Goal: Information Seeking & Learning: Check status

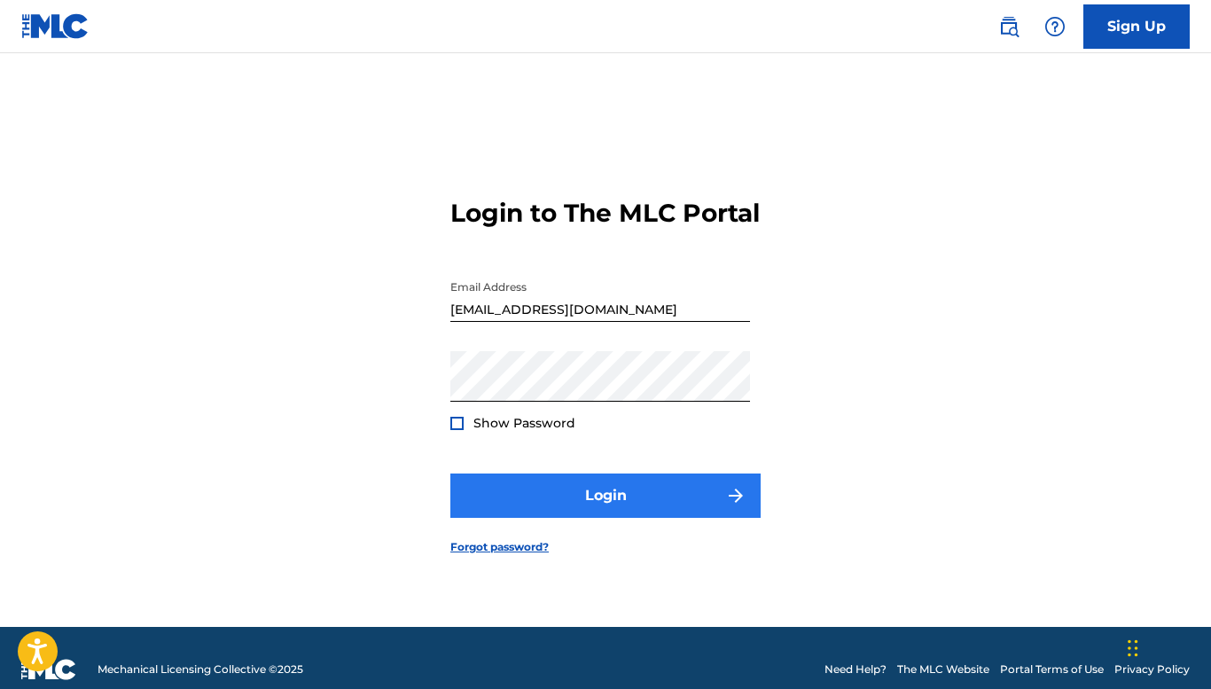
click at [644, 515] on button "Login" at bounding box center [605, 495] width 310 height 44
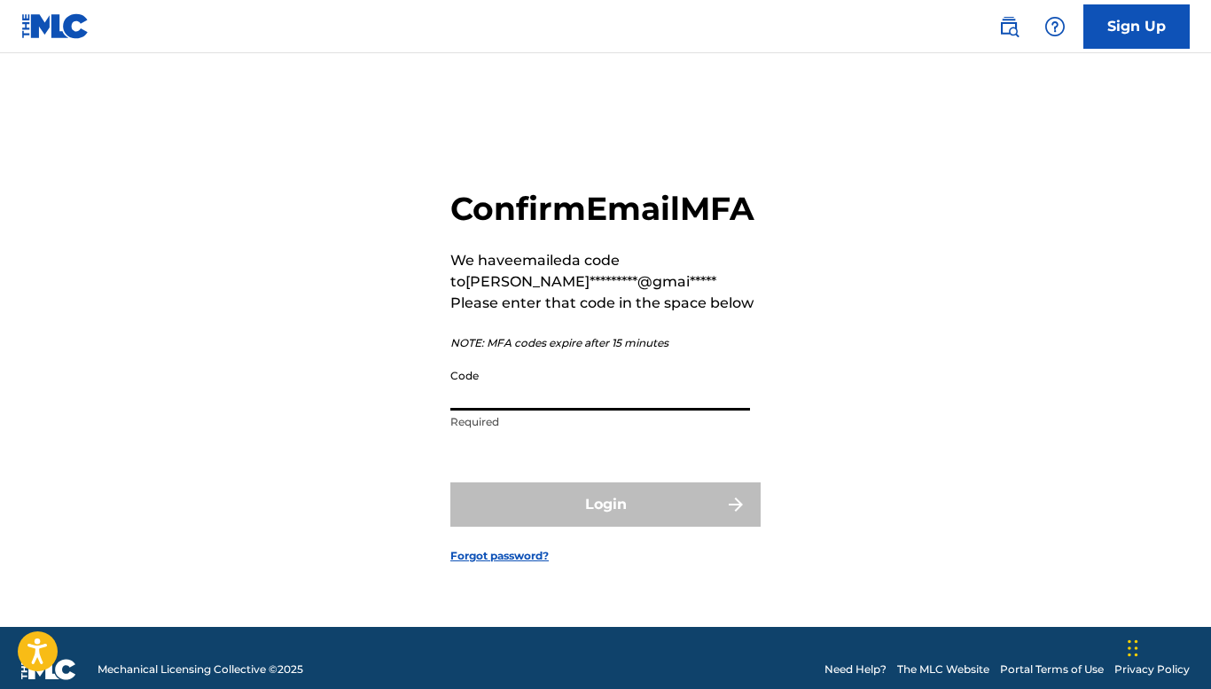
click at [487, 404] on input "Code" at bounding box center [600, 385] width 300 height 51
paste input "451866"
type input "451866"
click at [574, 527] on div "Login" at bounding box center [605, 504] width 310 height 44
drag, startPoint x: 521, startPoint y: 419, endPoint x: 420, endPoint y: 418, distance: 101.1
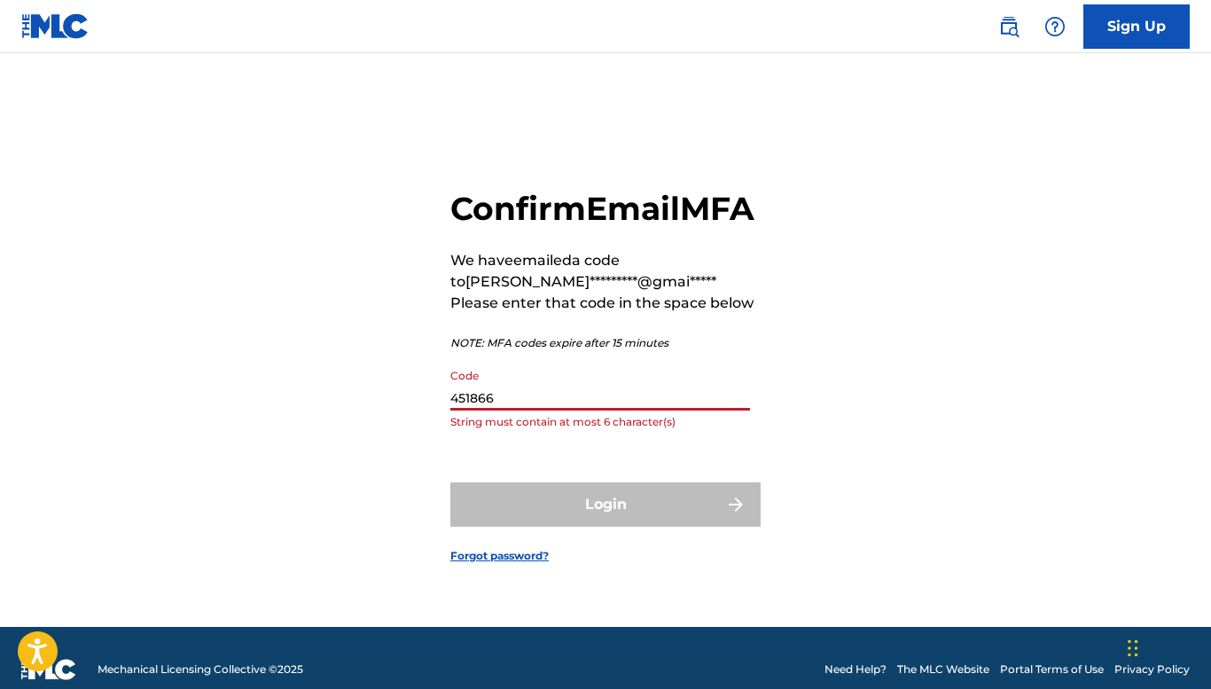
click at [420, 418] on div "Confirm Email MFA We have emailed a code to [PERSON_NAME]*********@gmai***** Pl…" at bounding box center [605, 362] width 1211 height 529
click at [475, 410] on input "Code" at bounding box center [600, 385] width 300 height 51
paste input "451866"
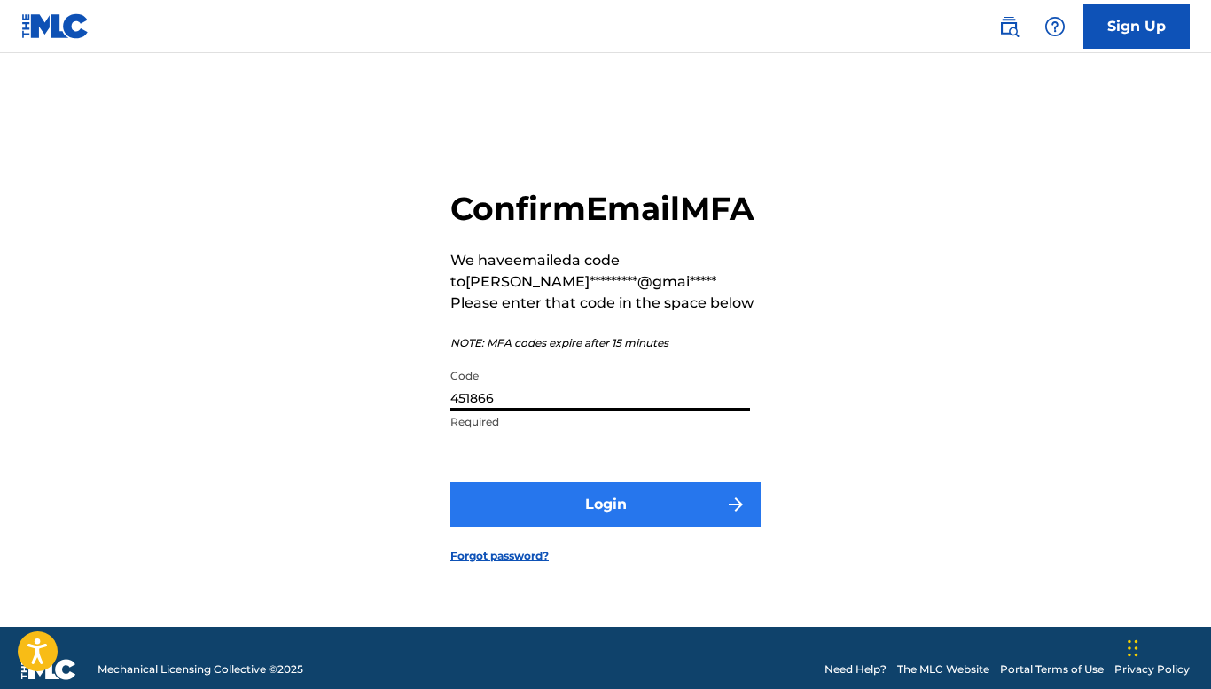
type input "451866"
click at [566, 527] on button "Login" at bounding box center [605, 504] width 310 height 44
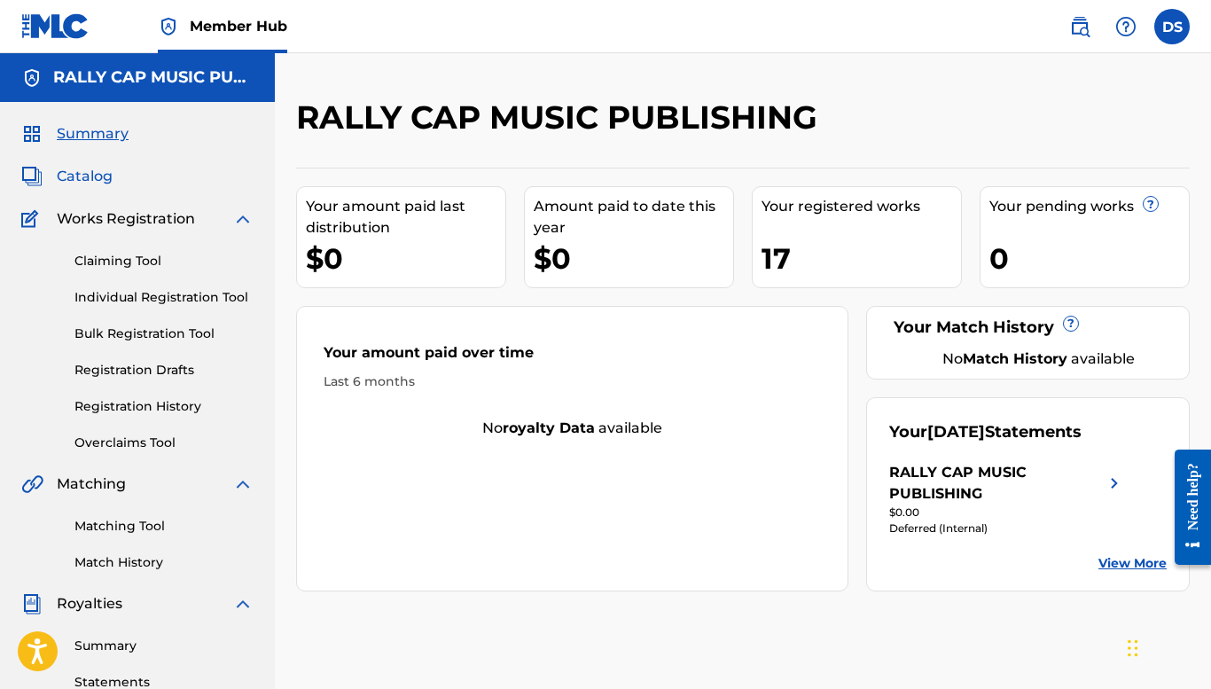
click at [81, 173] on span "Catalog" at bounding box center [85, 176] width 56 height 21
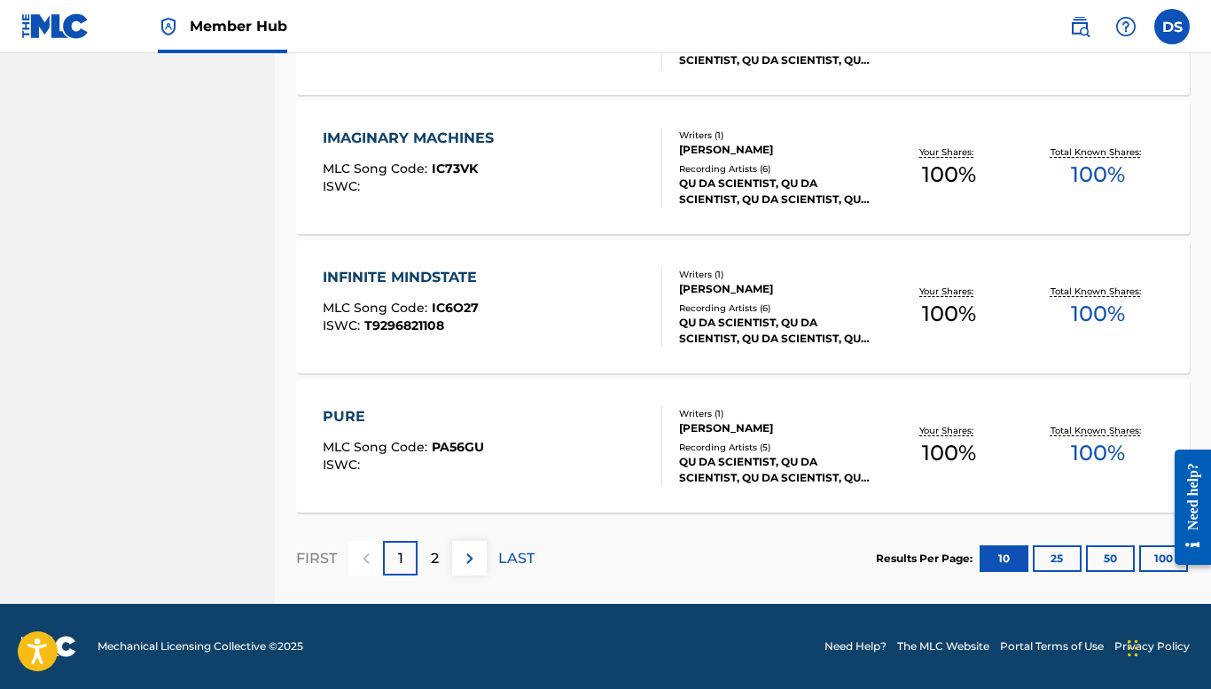
scroll to position [1340, 0]
click at [513, 554] on p "LAST" at bounding box center [516, 558] width 36 height 21
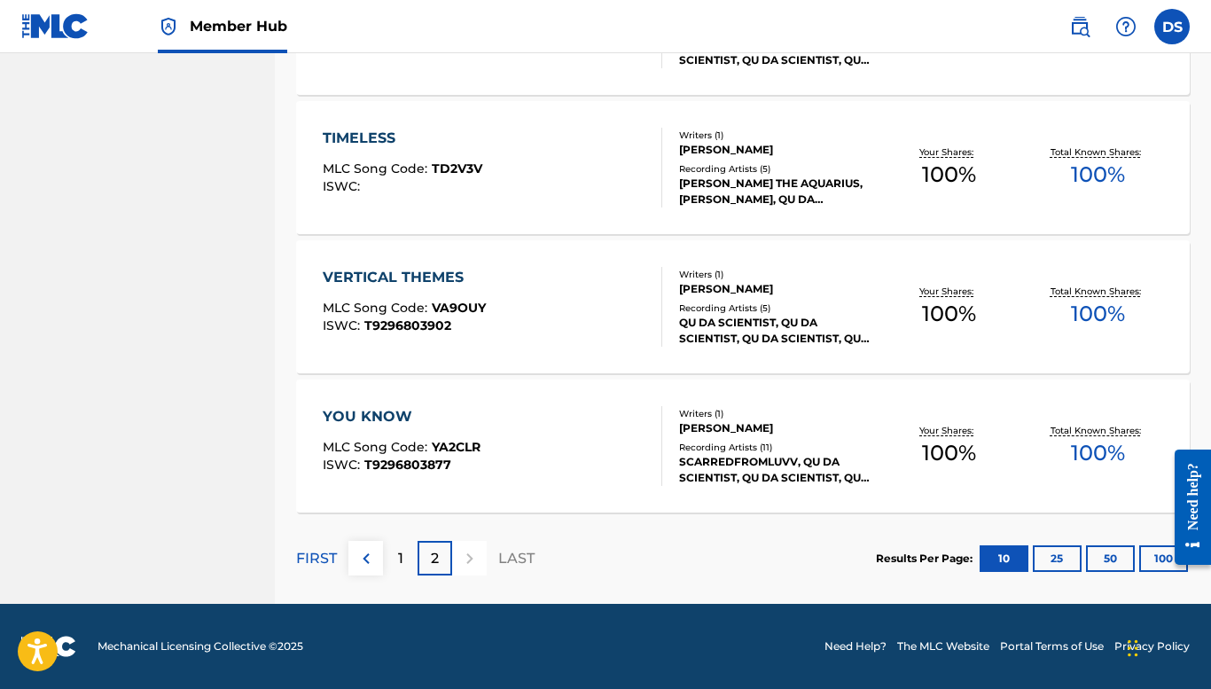
scroll to position [923, 0]
click at [1053, 558] on button "25" at bounding box center [1057, 558] width 49 height 27
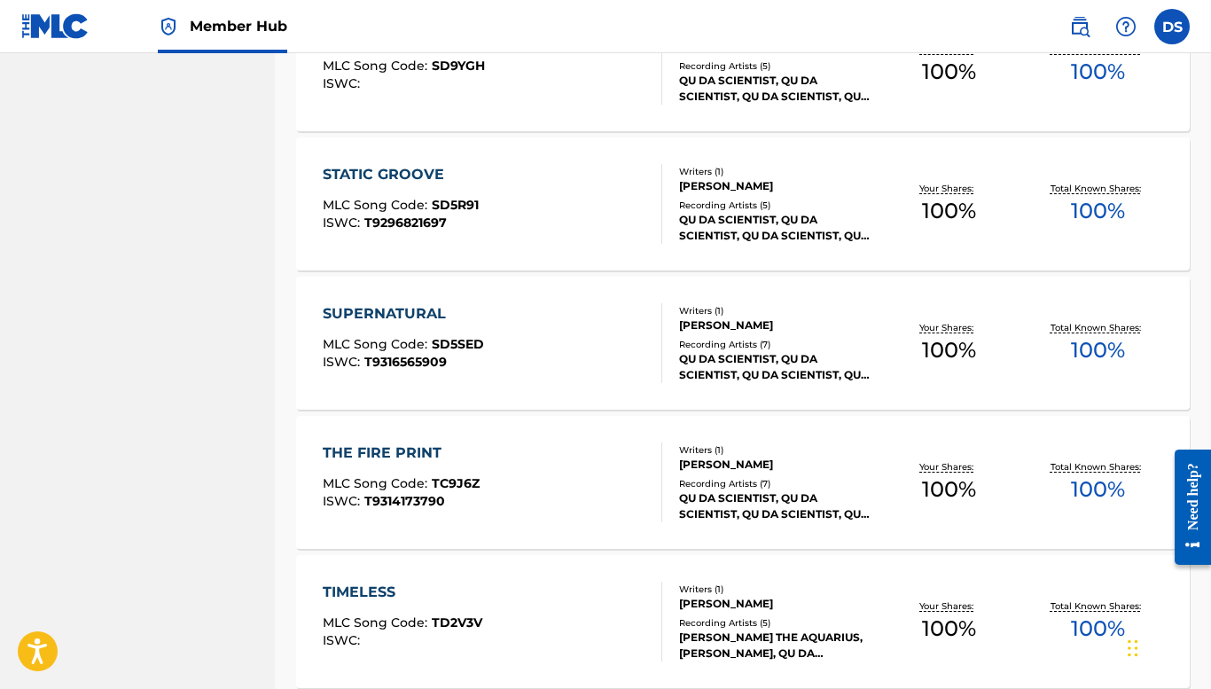
scroll to position [1868, 0]
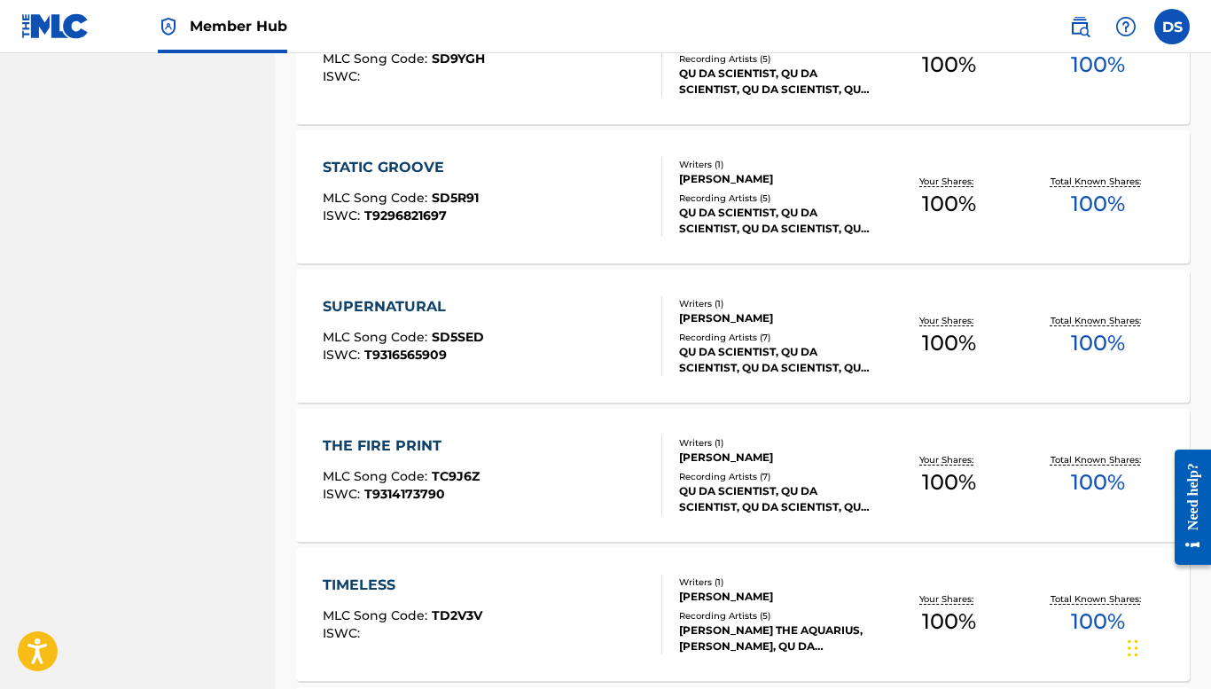
click at [788, 365] on div "QU DA SCIENTIST, QU DA SCIENTIST, QU DA SCIENTIST, QU DA SCIENTIST, QU DA SCIEN…" at bounding box center [776, 360] width 195 height 32
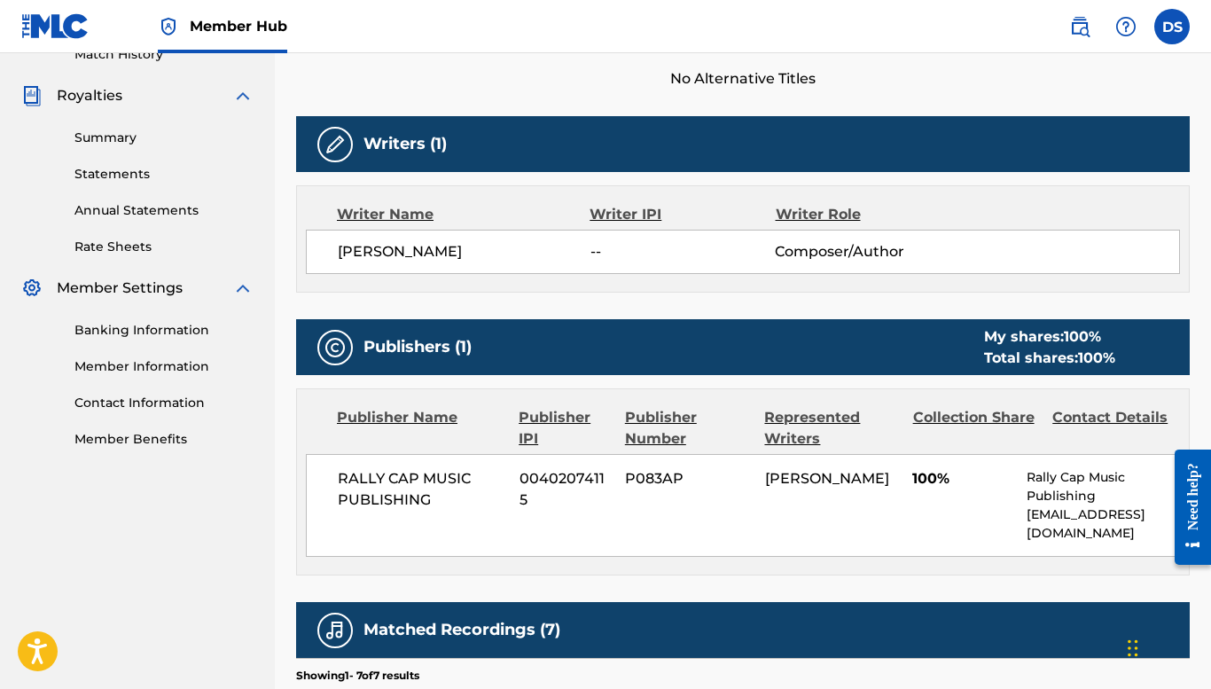
scroll to position [522, 0]
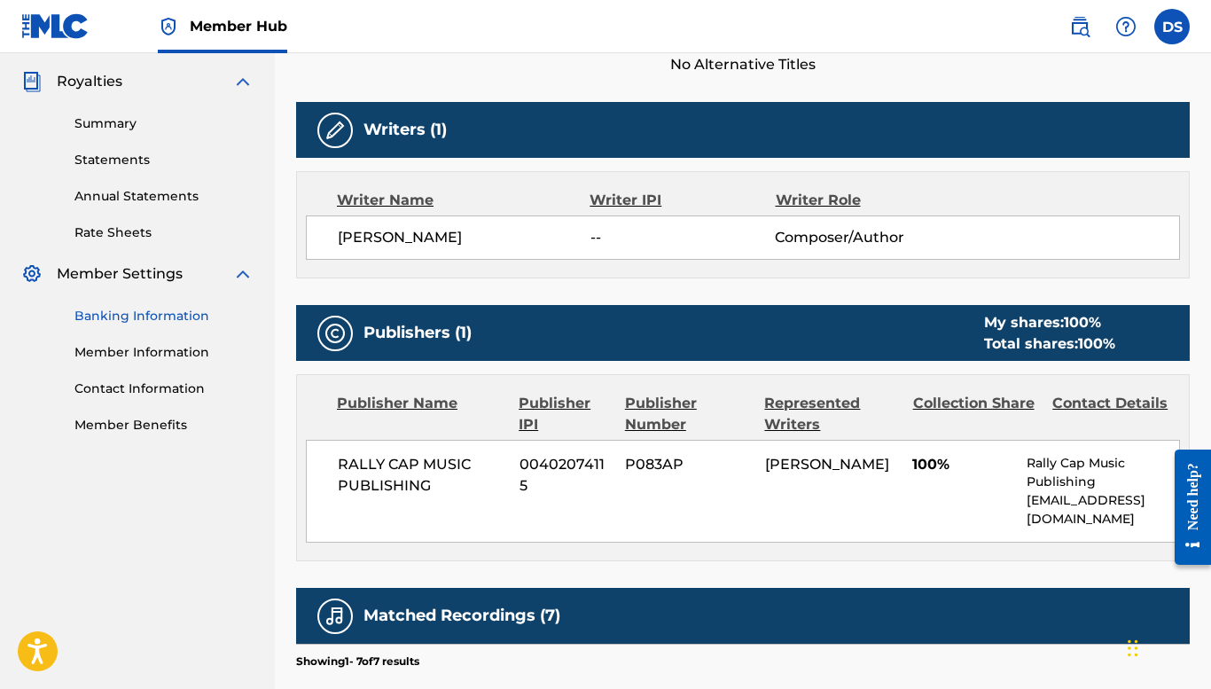
click at [172, 315] on link "Banking Information" at bounding box center [163, 316] width 179 height 19
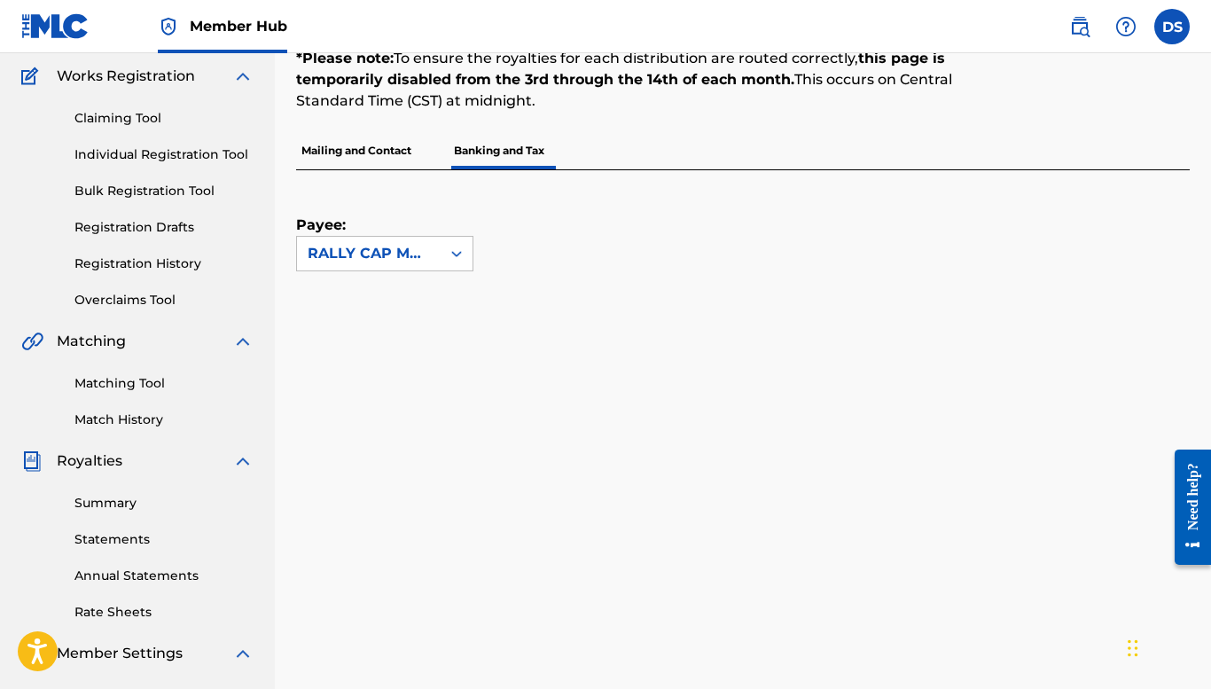
scroll to position [140, 0]
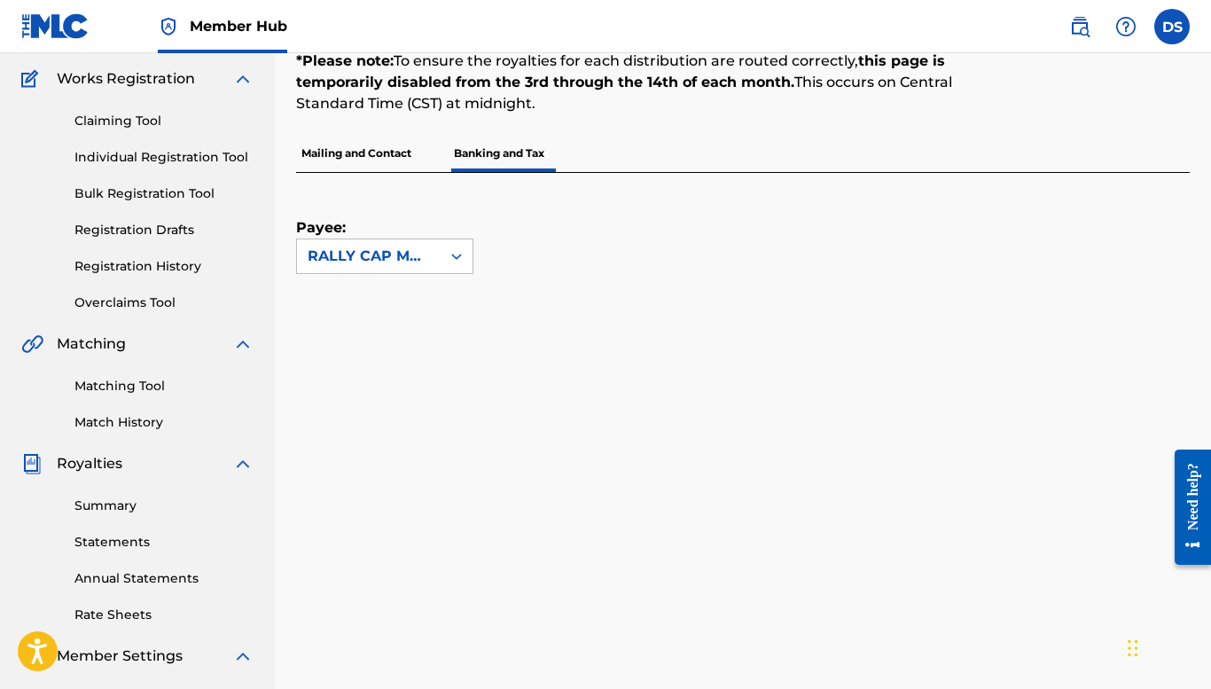
click at [369, 154] on p "Mailing and Contact" at bounding box center [356, 153] width 121 height 37
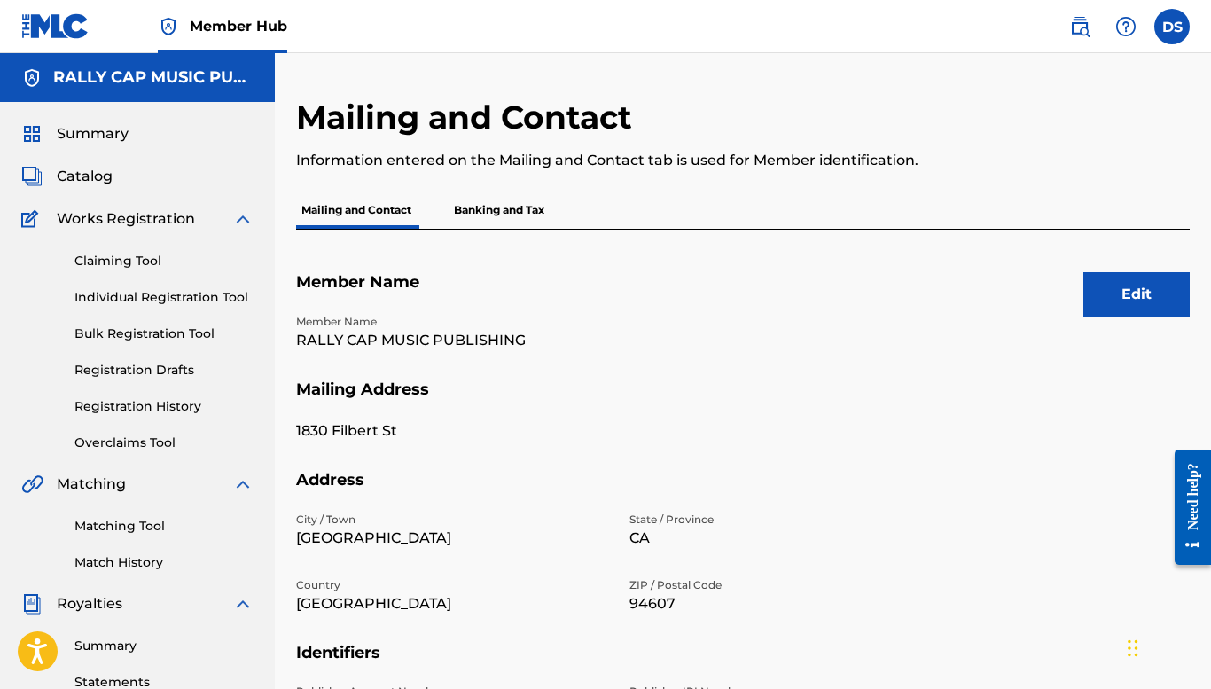
click at [489, 212] on p "Banking and Tax" at bounding box center [499, 209] width 101 height 37
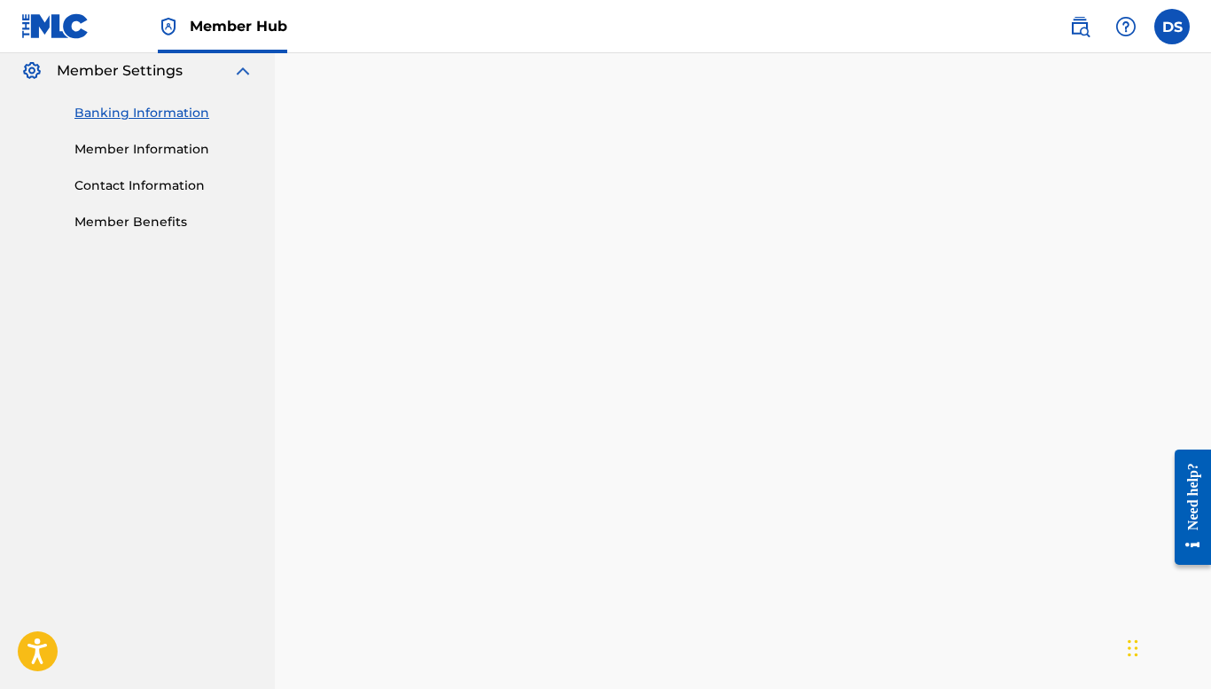
scroll to position [725, 0]
click at [190, 147] on link "Member Information" at bounding box center [163, 149] width 179 height 19
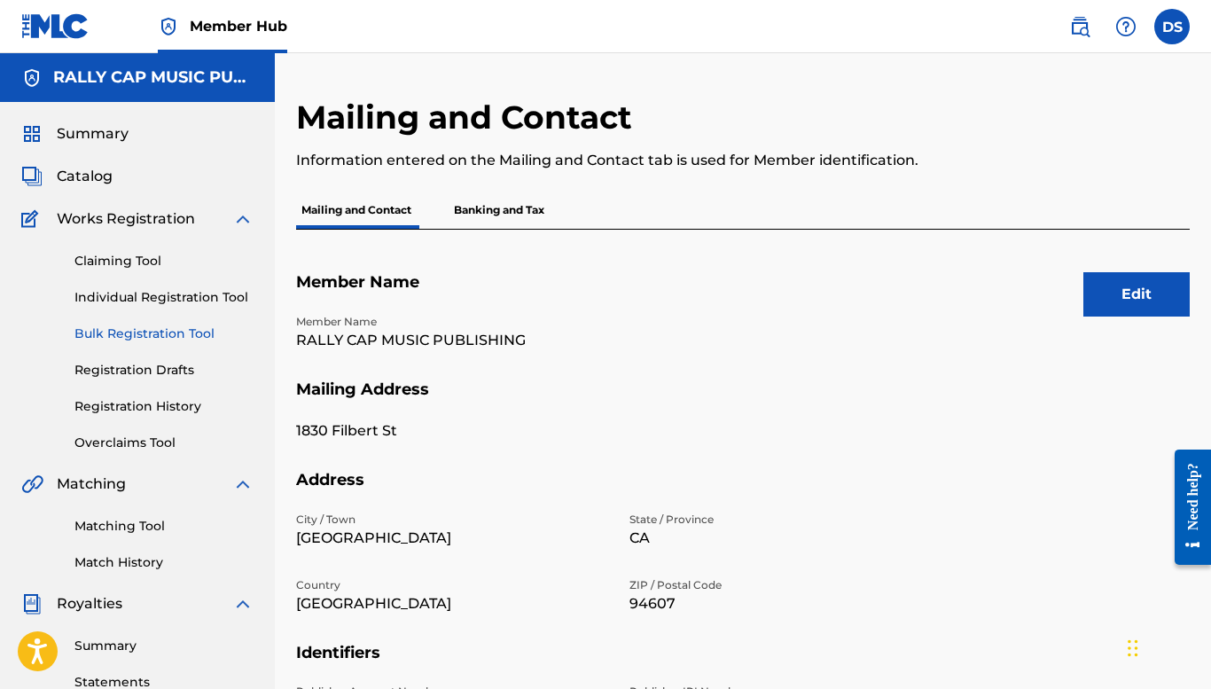
click at [156, 331] on link "Bulk Registration Tool" at bounding box center [163, 333] width 179 height 19
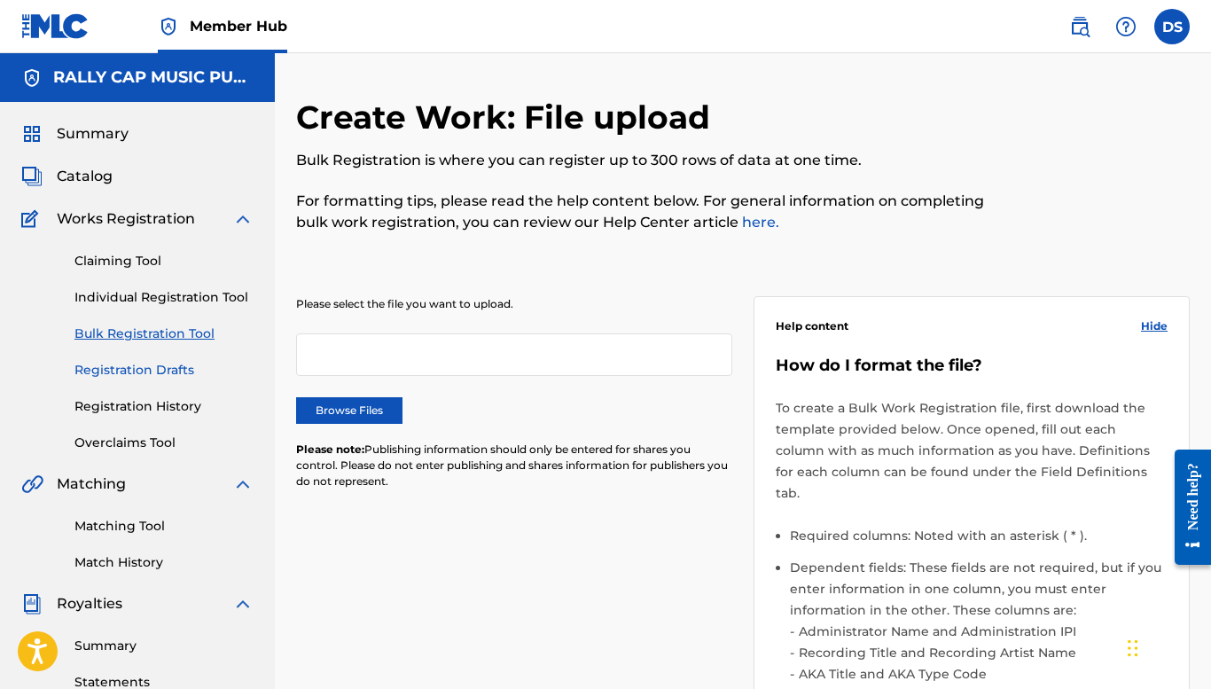
click at [136, 372] on link "Registration Drafts" at bounding box center [163, 370] width 179 height 19
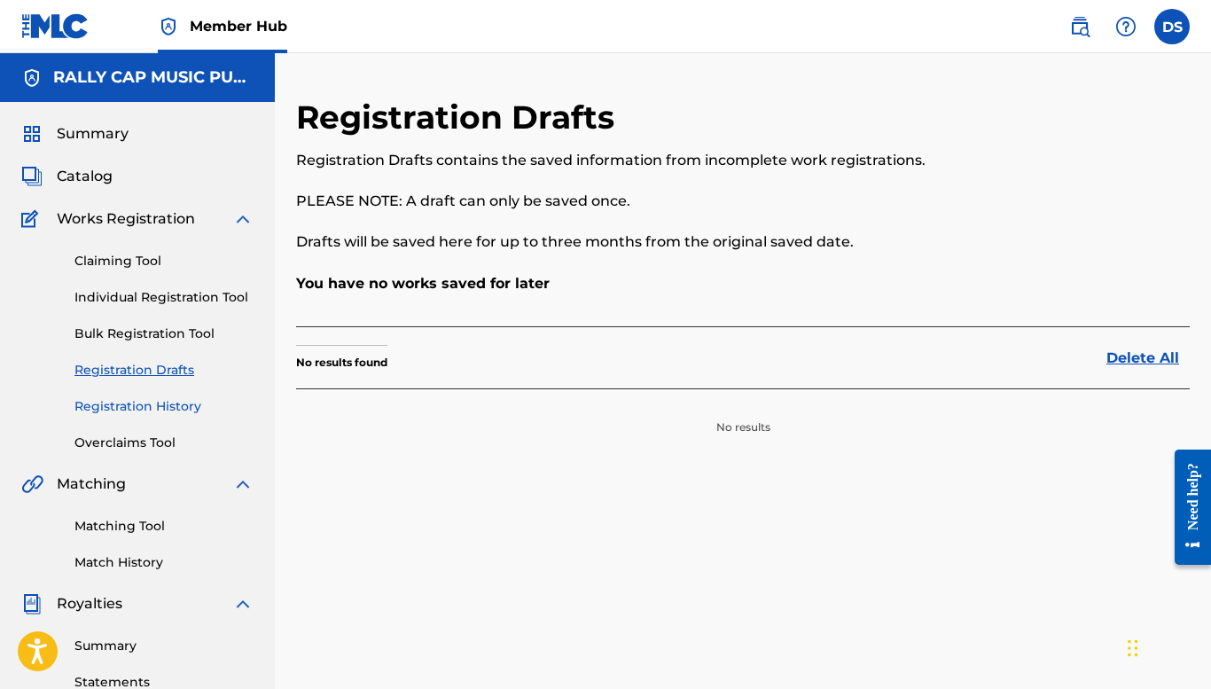
click at [132, 405] on link "Registration History" at bounding box center [163, 406] width 179 height 19
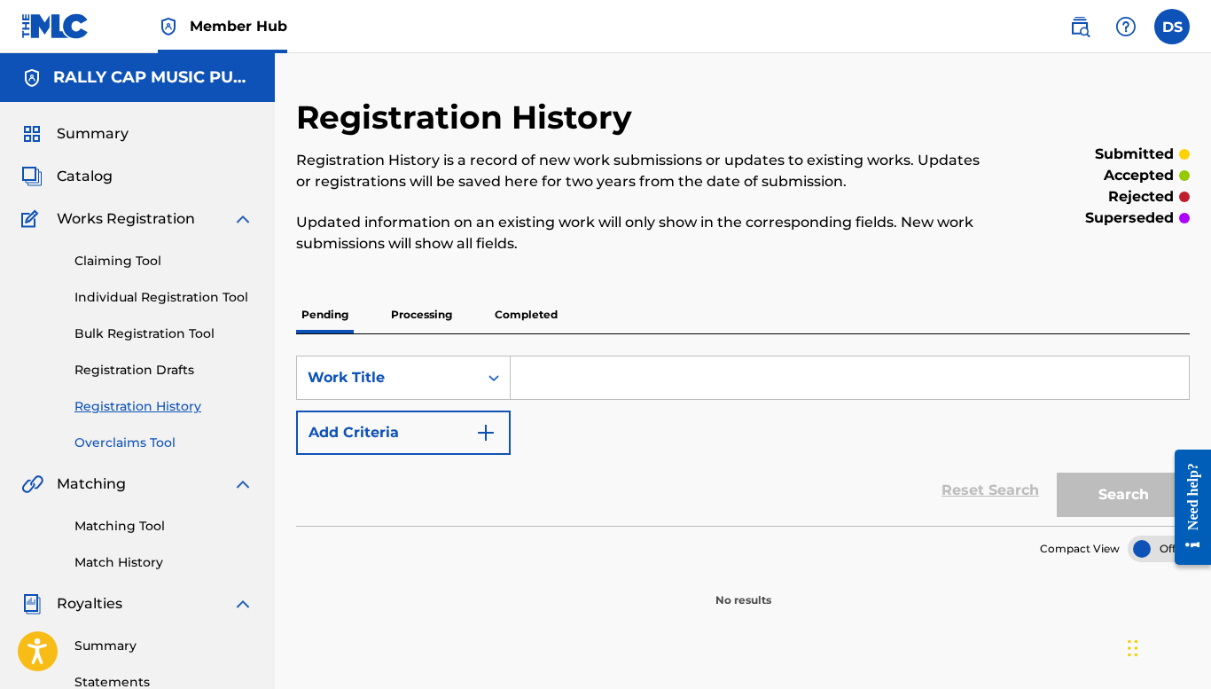
click at [137, 445] on link "Overclaims Tool" at bounding box center [163, 442] width 179 height 19
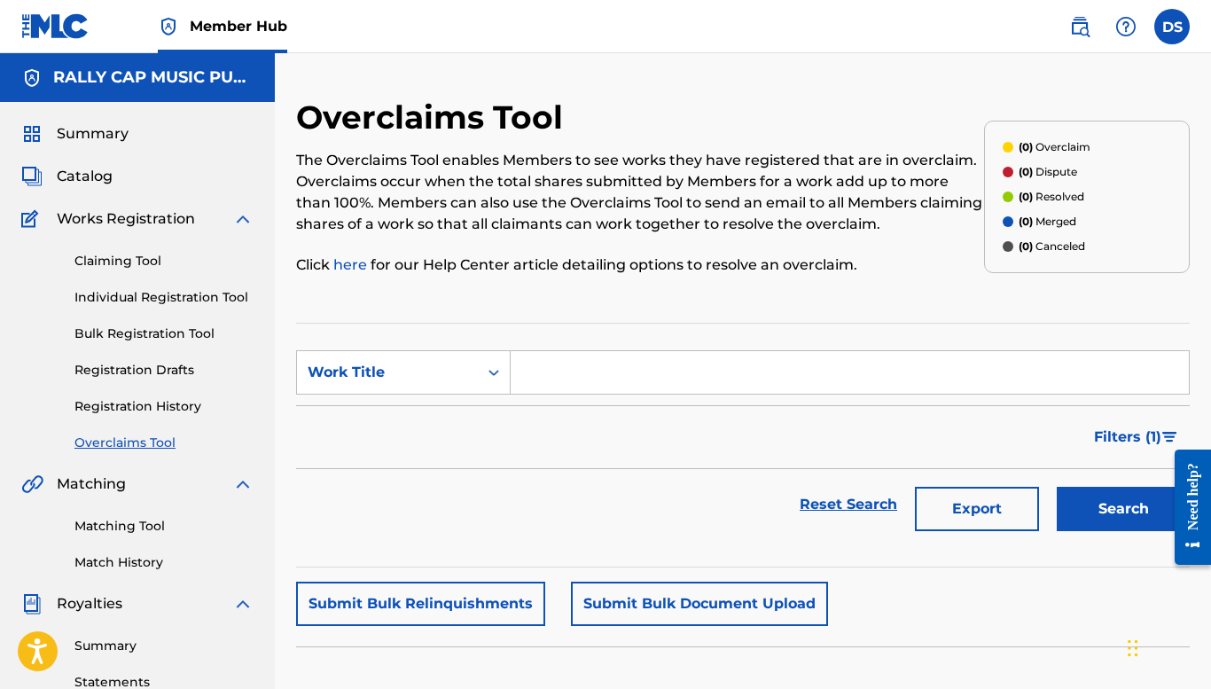
click at [245, 219] on img at bounding box center [242, 218] width 21 height 21
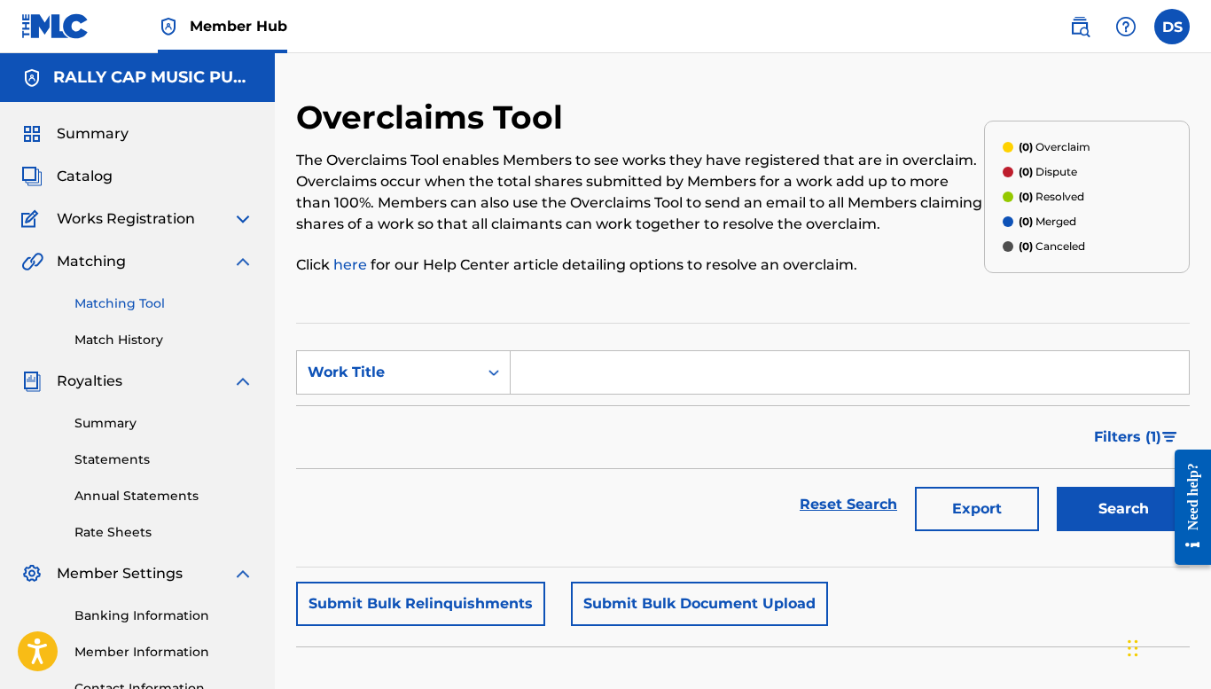
click at [145, 302] on link "Matching Tool" at bounding box center [163, 303] width 179 height 19
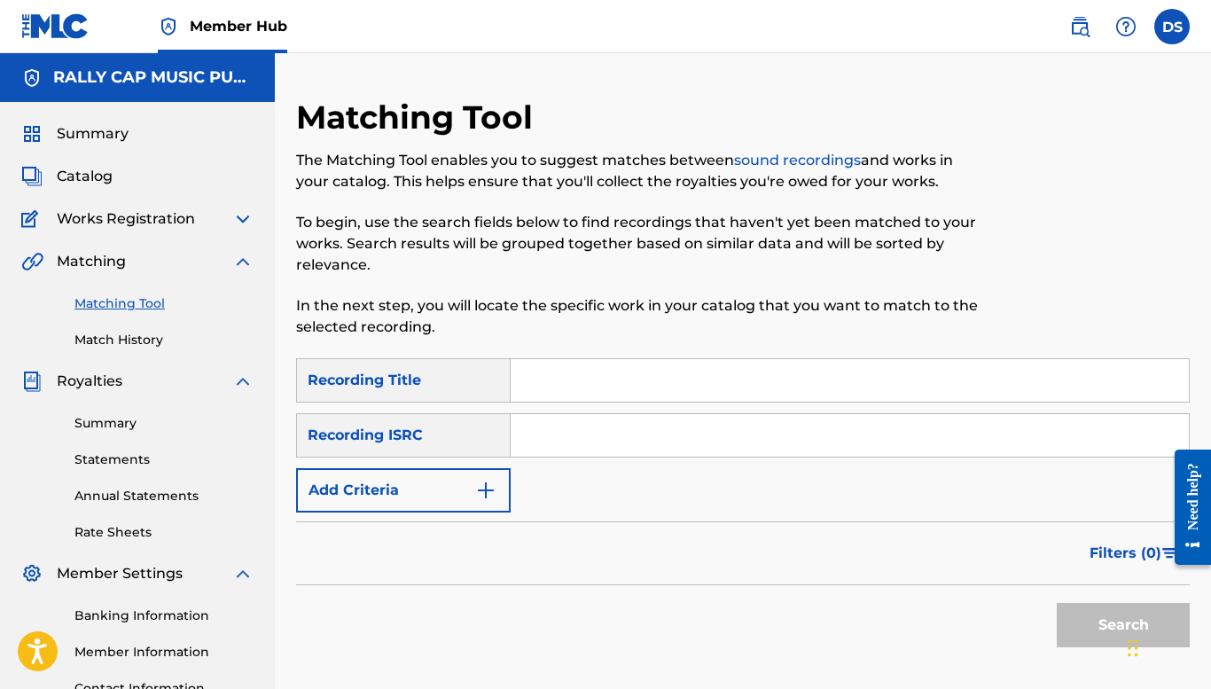
click at [26, 384] on img at bounding box center [31, 381] width 21 height 21
click at [98, 382] on span "Royalties" at bounding box center [90, 381] width 66 height 21
click at [242, 380] on img at bounding box center [242, 381] width 21 height 21
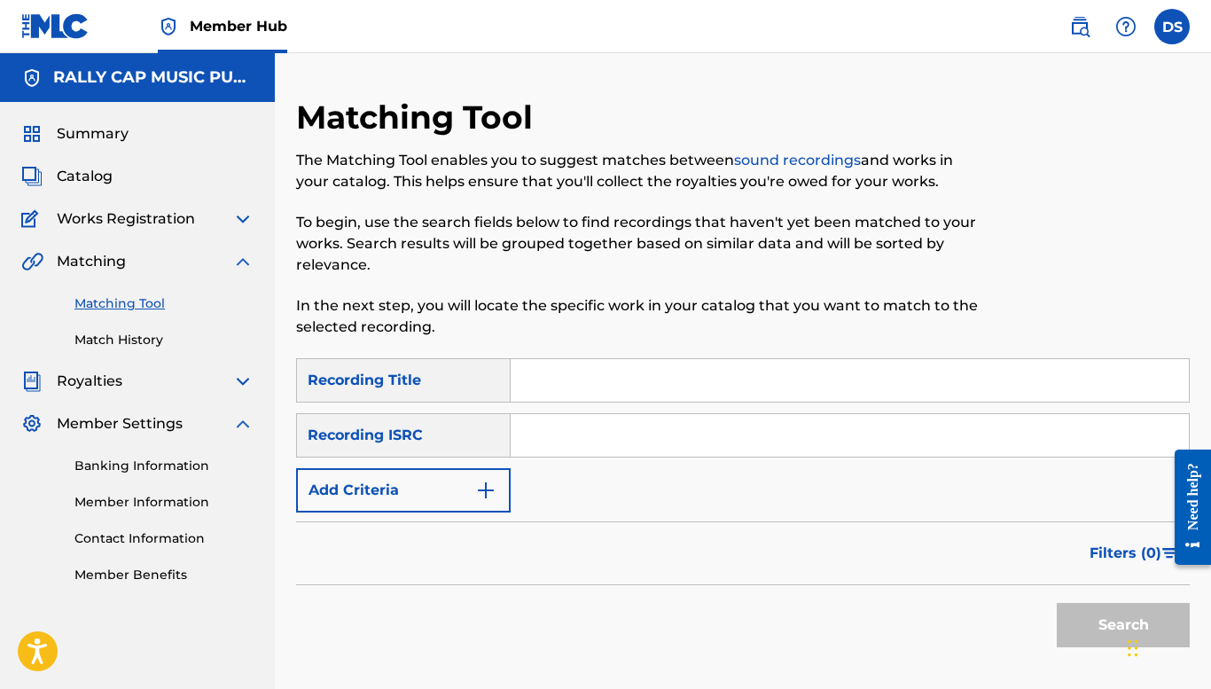
click at [242, 380] on img at bounding box center [242, 381] width 21 height 21
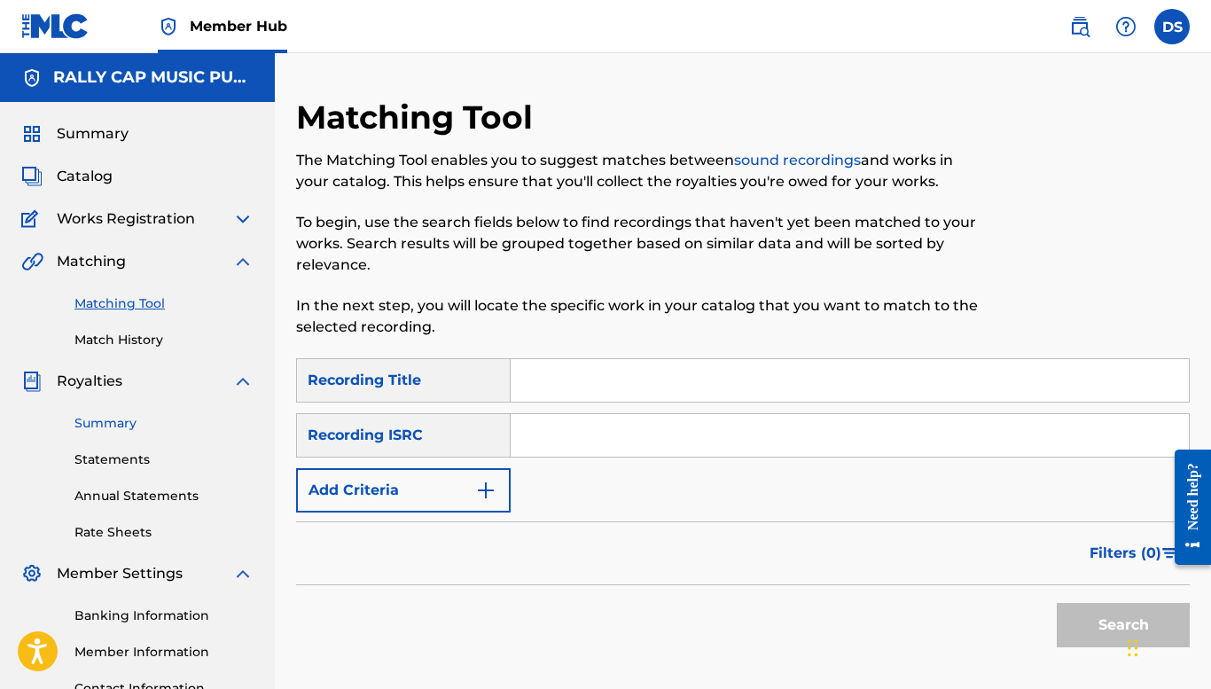
click at [117, 423] on link "Summary" at bounding box center [163, 423] width 179 height 19
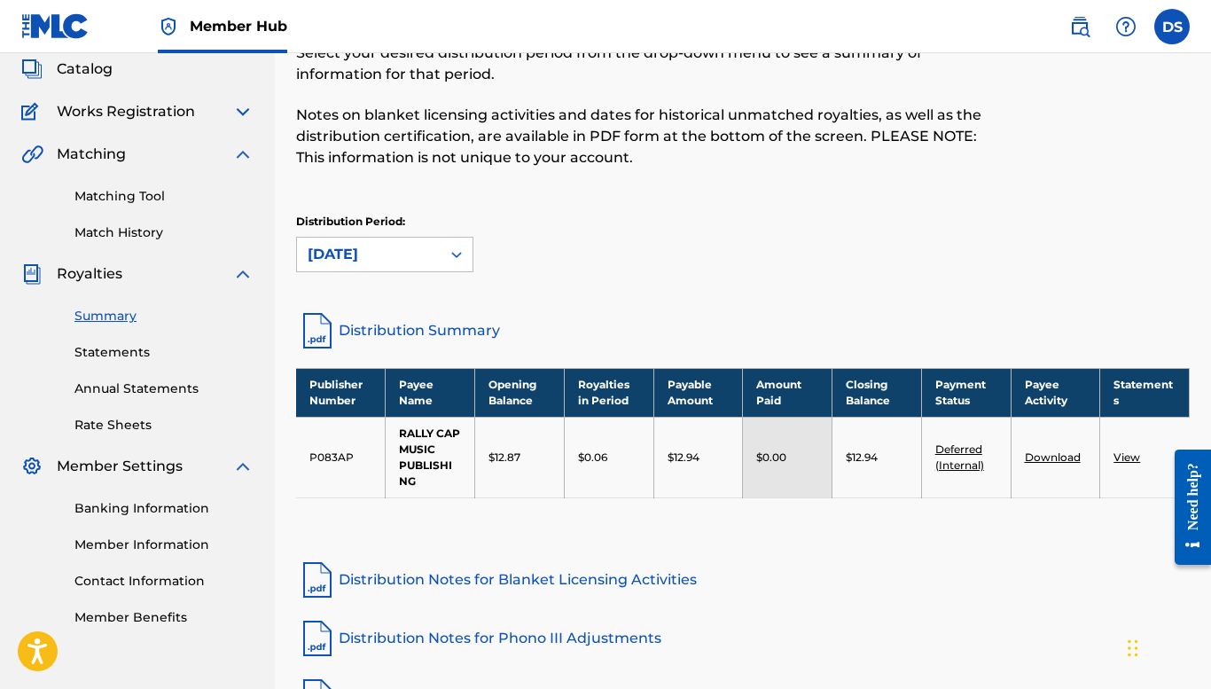
scroll to position [107, 0]
click at [459, 254] on icon at bounding box center [456, 255] width 11 height 6
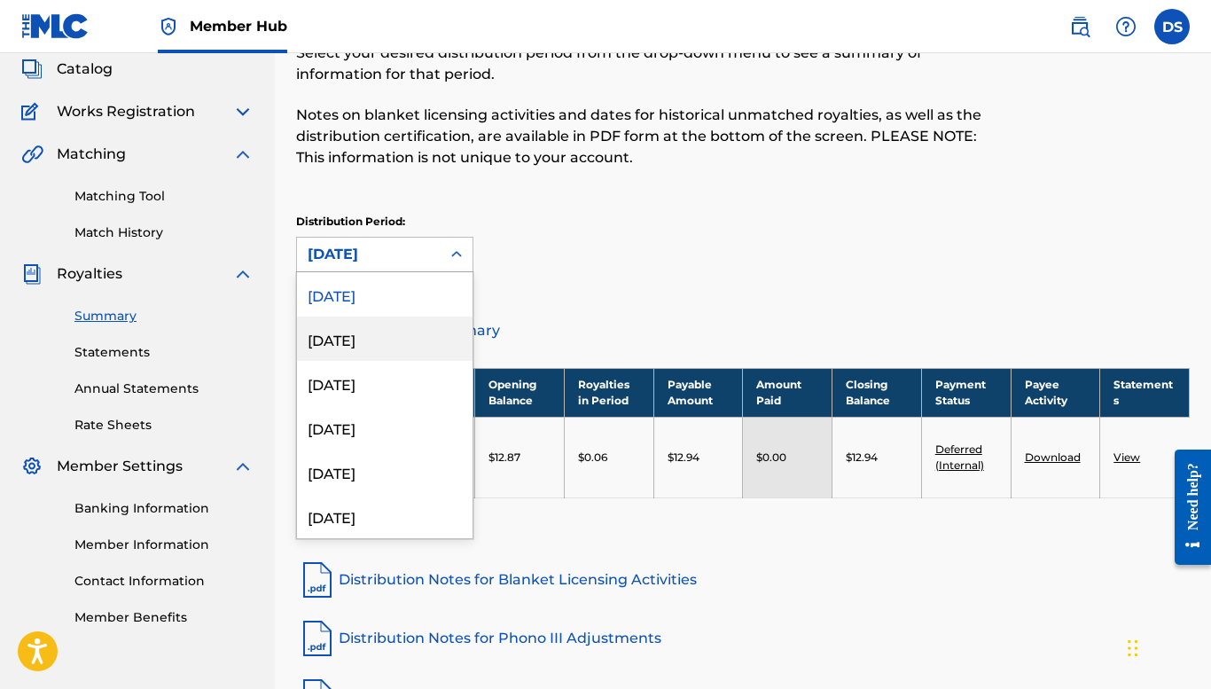
click at [419, 348] on div "[DATE]" at bounding box center [385, 338] width 176 height 44
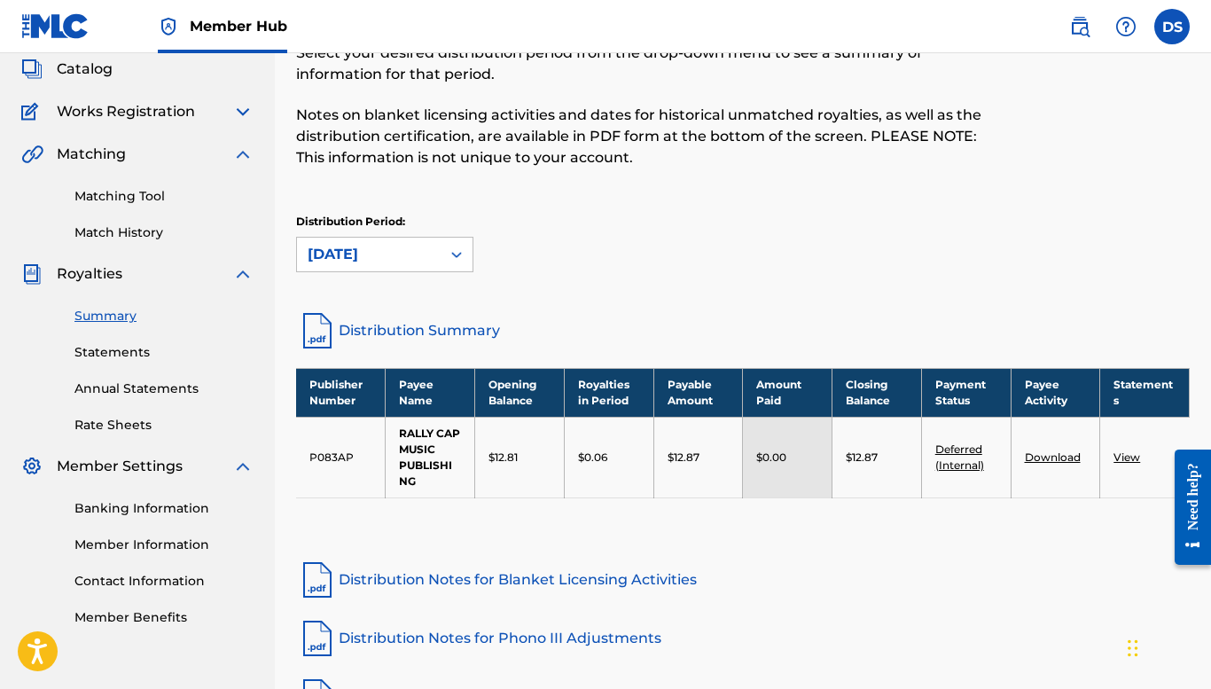
click at [457, 253] on icon at bounding box center [457, 255] width 18 height 18
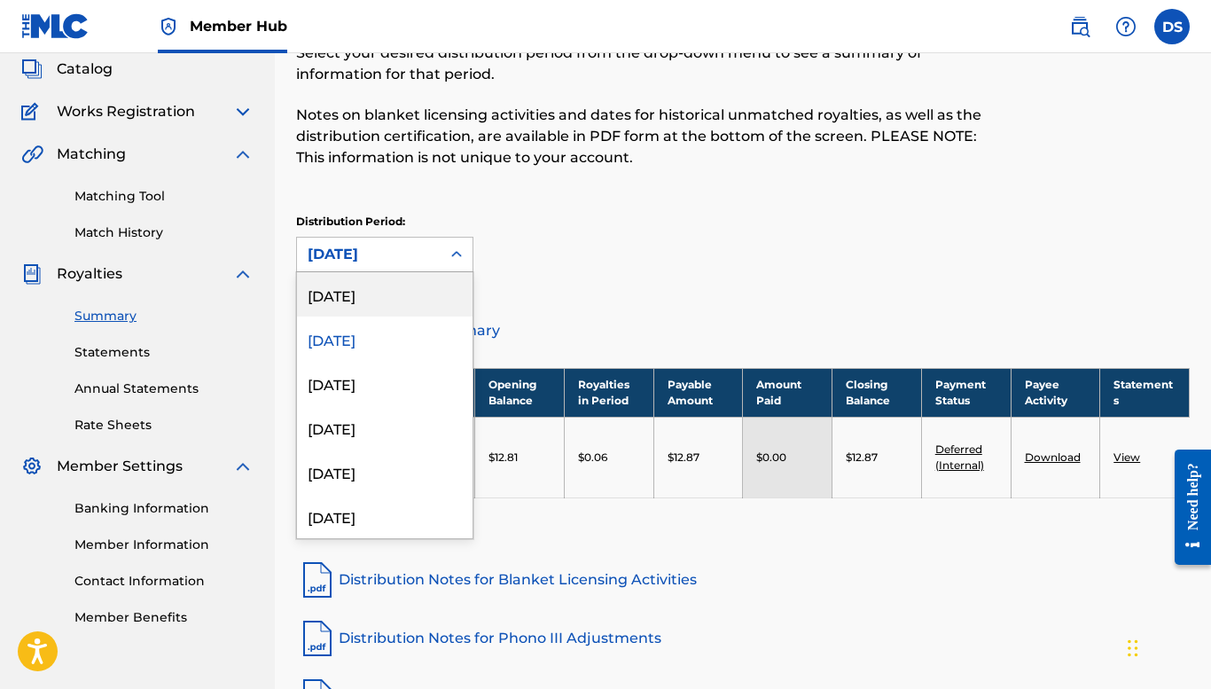
click at [444, 293] on div "[DATE]" at bounding box center [385, 294] width 176 height 44
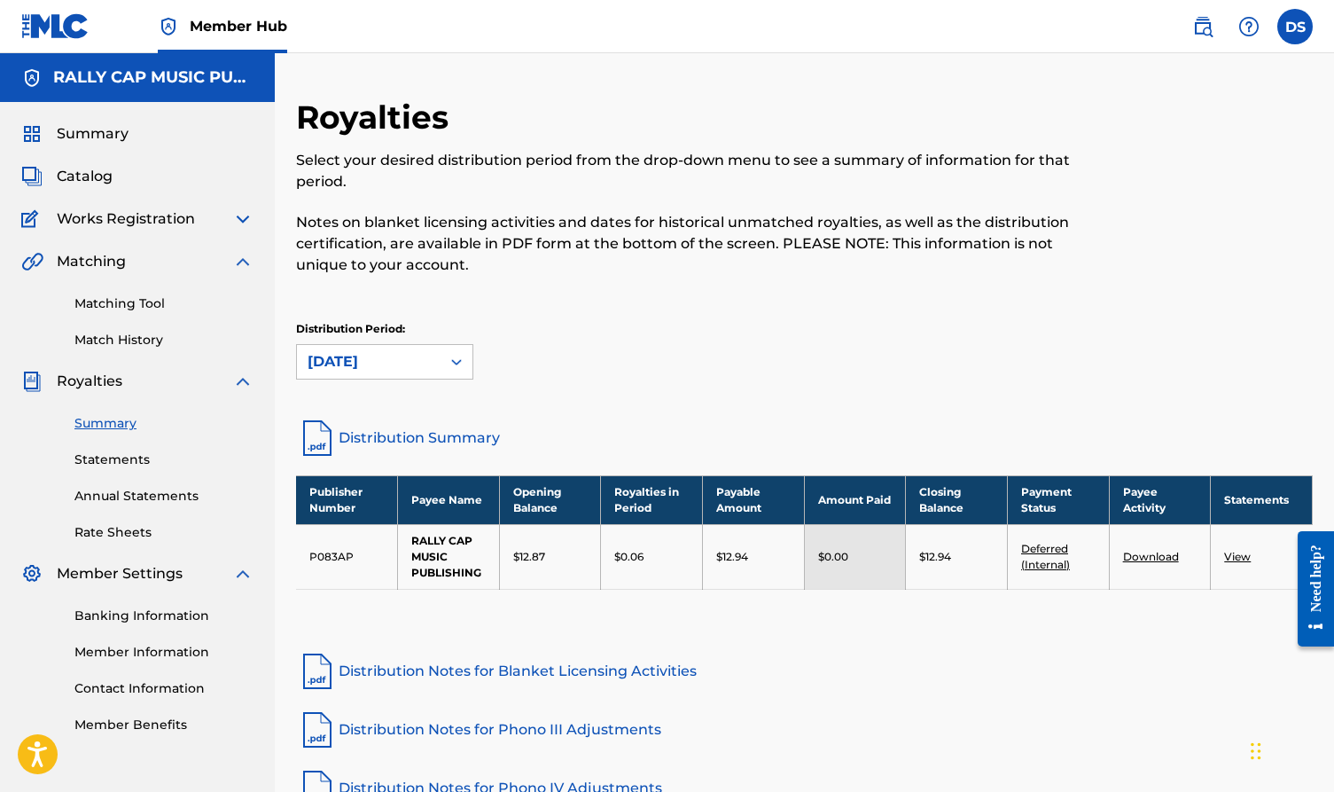
scroll to position [0, 0]
click at [112, 456] on link "Statements" at bounding box center [163, 459] width 179 height 19
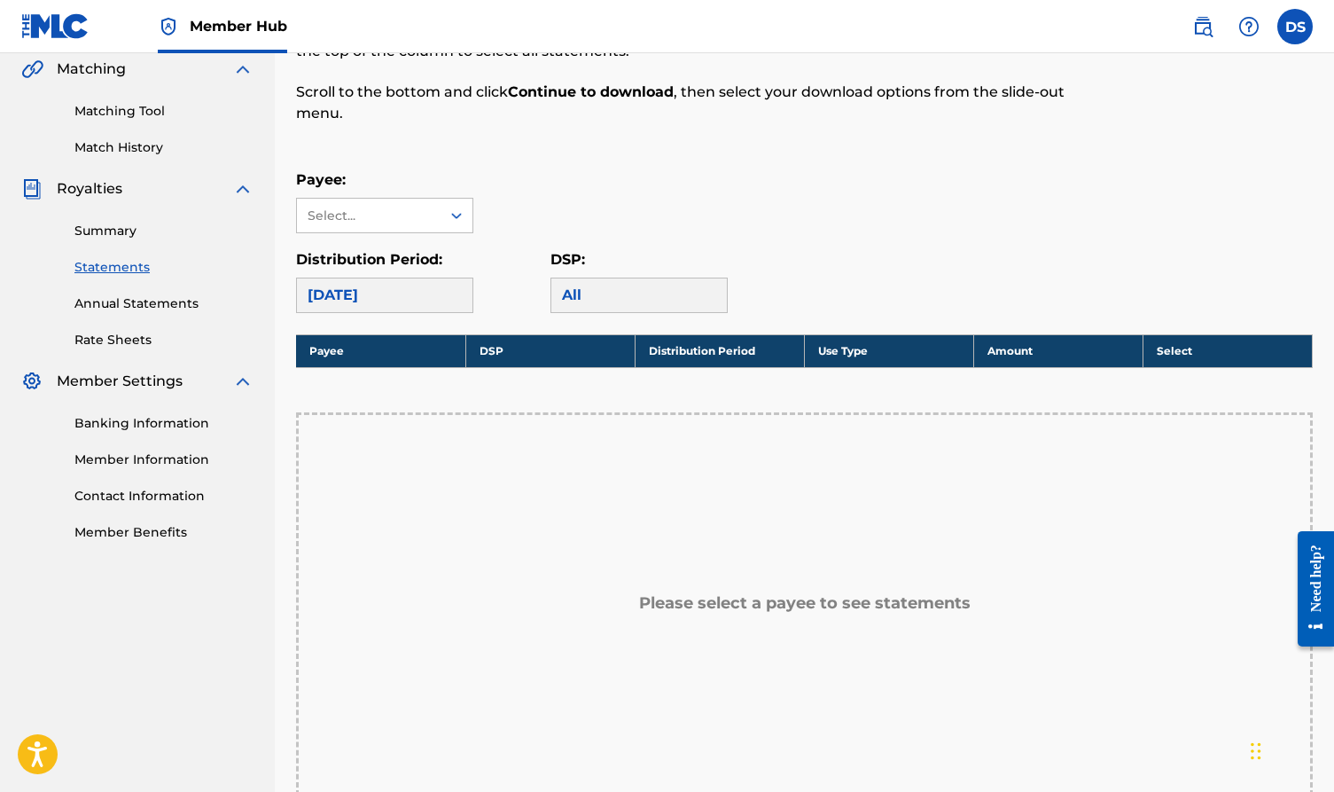
scroll to position [215, 0]
